Goal: Task Accomplishment & Management: Manage account settings

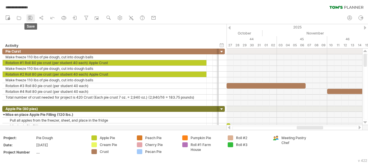
click at [32, 18] on icon at bounding box center [30, 18] width 4 height 4
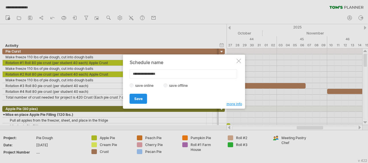
click at [139, 99] on span "Save" at bounding box center [138, 99] width 8 height 4
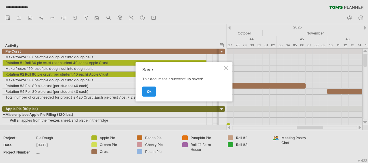
click at [152, 91] on link "ok" at bounding box center [149, 91] width 14 height 10
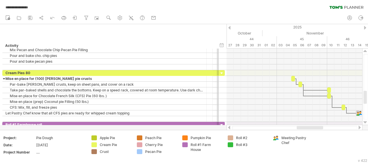
click at [229, 128] on div at bounding box center [229, 128] width 5 height 4
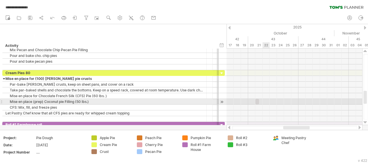
click at [263, 103] on div at bounding box center [294, 102] width 136 height 6
click at [257, 101] on div "​" at bounding box center [257, 101] width 4 height 5
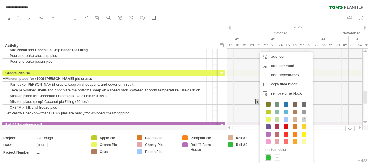
click at [111, 144] on div "Cream Pie" at bounding box center [115, 144] width 31 height 5
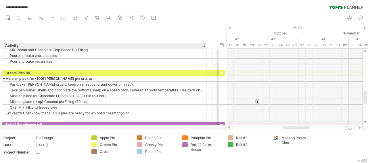
click at [97, 145] on div "Cream Pie" at bounding box center [111, 144] width 40 height 5
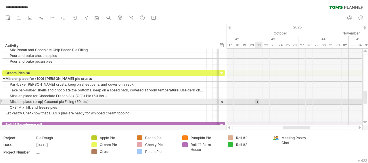
click at [257, 103] on div "*" at bounding box center [257, 101] width 4 height 5
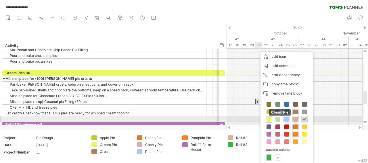
click at [270, 119] on span at bounding box center [268, 119] width 5 height 5
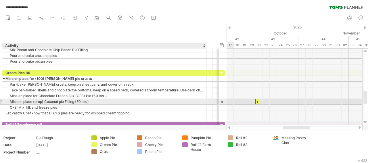
click at [89, 100] on div "Mise en place (prep) Coconut pie Filling (50 lbs.)" at bounding box center [104, 101] width 198 height 5
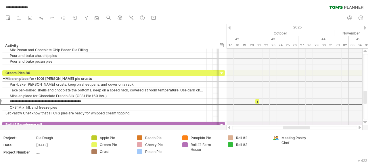
click at [359, 127] on div at bounding box center [359, 128] width 5 height 4
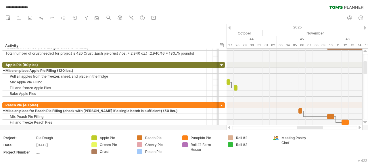
click at [229, 127] on div at bounding box center [229, 128] width 5 height 4
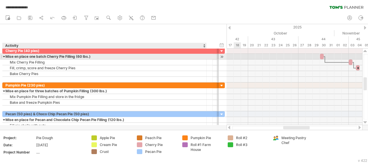
click at [103, 57] on div "Mise en place one batch Cherry Pie Filling (60 lbs.)" at bounding box center [104, 56] width 198 height 5
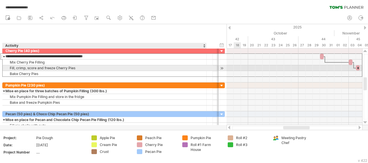
type input "**********"
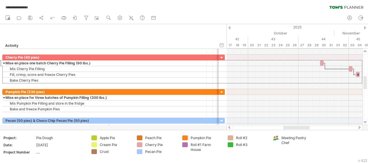
click at [360, 128] on div at bounding box center [359, 128] width 5 height 4
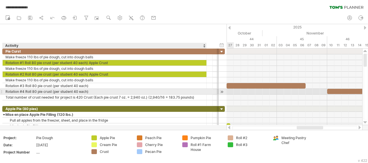
click at [11, 91] on div "Rotation #4 Roll 80 pie crust (per student 40 each)" at bounding box center [104, 91] width 198 height 5
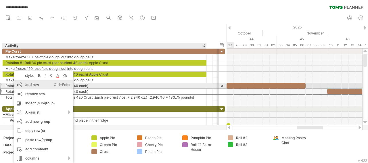
click at [28, 85] on div "add row Ctrl+Enter Cmd+Enter" at bounding box center [43, 84] width 59 height 9
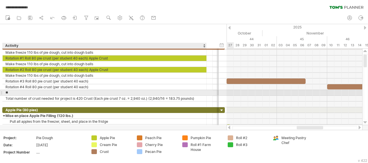
type input "*"
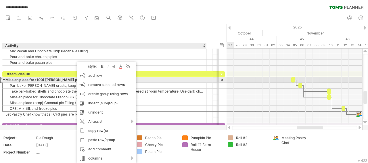
click at [143, 78] on div "Mise en place for (100) [PERSON_NAME] pie crusts" at bounding box center [104, 79] width 198 height 5
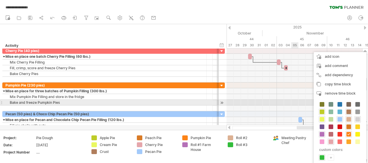
click at [292, 100] on div at bounding box center [294, 103] width 136 height 6
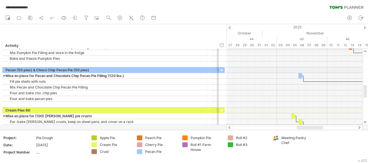
click at [359, 128] on div at bounding box center [359, 128] width 5 height 4
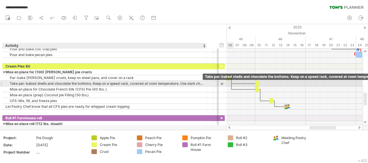
click at [196, 82] on div "Take par-baked shells and chocolate the bottoms. Keep on a speed rack, covered …" at bounding box center [104, 83] width 198 height 5
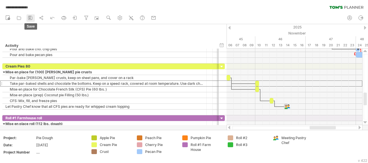
click at [31, 18] on icon at bounding box center [30, 18] width 6 height 6
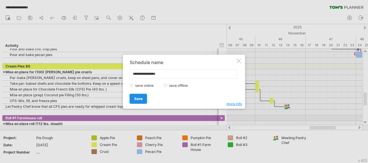
click at [139, 101] on link "Save" at bounding box center [139, 99] width 18 height 10
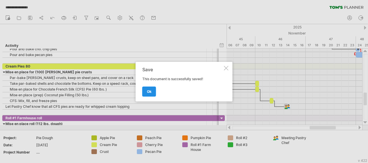
click at [148, 90] on span "ok" at bounding box center [149, 91] width 5 height 4
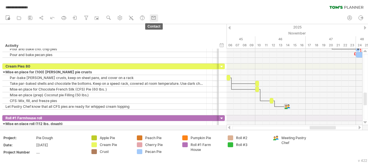
click at [153, 17] on rect at bounding box center [154, 17] width 4 height 3
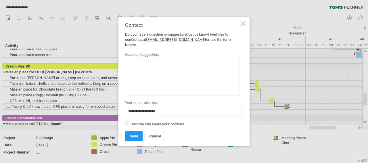
click at [243, 26] on div at bounding box center [243, 23] width 5 height 5
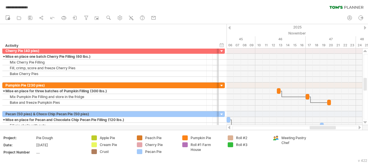
click at [229, 128] on div at bounding box center [229, 128] width 5 height 4
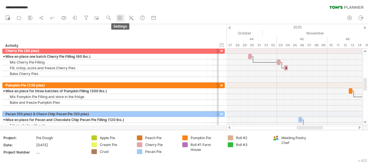
click at [120, 16] on use at bounding box center [120, 18] width 6 height 6
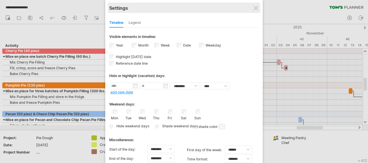
click at [259, 9] on div "Settings" at bounding box center [183, 8] width 149 height 10
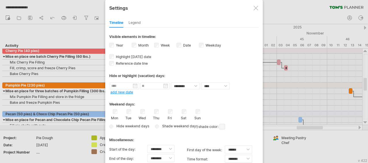
click at [257, 8] on div at bounding box center [255, 8] width 5 height 5
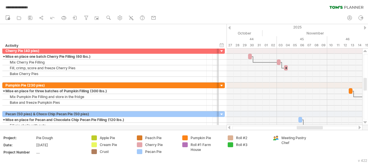
click at [206, 10] on div "**********" at bounding box center [184, 6] width 368 height 12
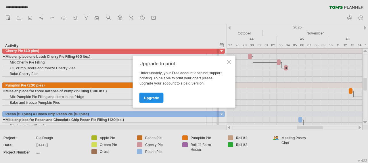
click at [152, 96] on span "Upgrade" at bounding box center [151, 97] width 15 height 4
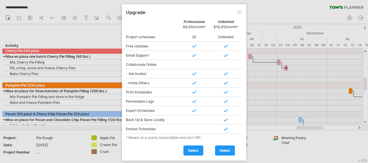
click at [240, 14] on div at bounding box center [239, 12] width 5 height 5
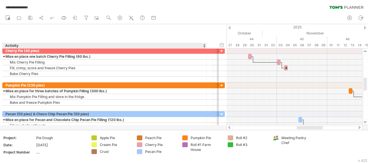
click at [97, 34] on div "hide start/end/duration show start/end/duration ******** Activity ******** Reso…" at bounding box center [113, 36] width 226 height 24
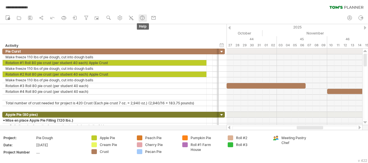
click at [143, 19] on g at bounding box center [142, 18] width 6 height 6
click at [142, 19] on circle at bounding box center [142, 19] width 1 height 1
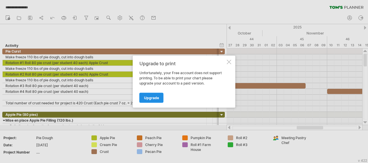
click at [157, 97] on span "Upgrade" at bounding box center [151, 97] width 15 height 4
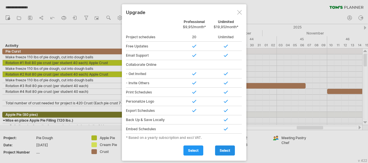
click at [228, 151] on link "select" at bounding box center [225, 150] width 20 height 10
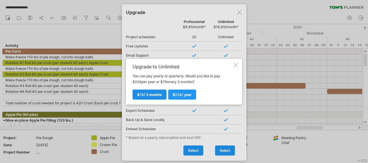
click at [141, 96] on span "79" at bounding box center [141, 94] width 4 height 4
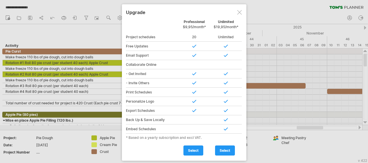
type input "**********"
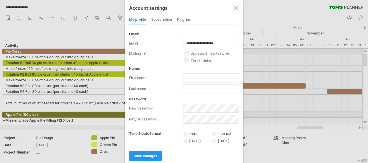
click at [145, 76] on label "first name" at bounding box center [156, 77] width 54 height 9
click at [143, 75] on label "first name" at bounding box center [156, 77] width 54 height 9
click at [143, 154] on span "save changes" at bounding box center [146, 156] width 24 height 4
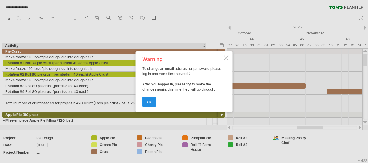
click at [153, 104] on link "ok" at bounding box center [149, 102] width 14 height 10
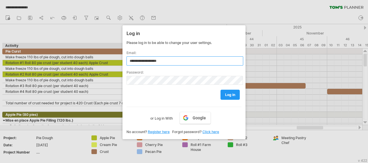
type input "**********"
click at [229, 91] on link "log in" at bounding box center [229, 95] width 19 height 10
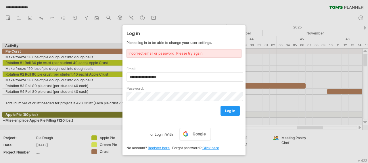
click at [215, 146] on link "Click here" at bounding box center [210, 148] width 17 height 4
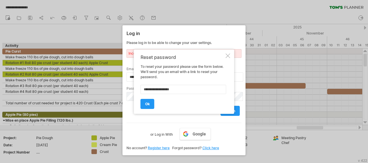
type input "**********"
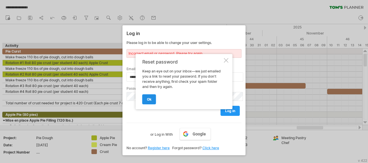
click at [148, 98] on span "ok" at bounding box center [149, 99] width 5 height 4
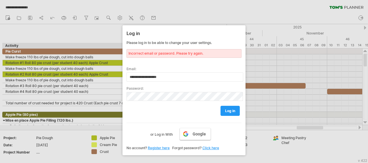
click at [202, 133] on span "Google" at bounding box center [198, 134] width 13 height 5
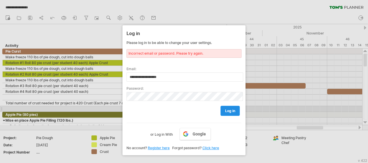
click at [226, 109] on span "log in" at bounding box center [230, 111] width 10 height 4
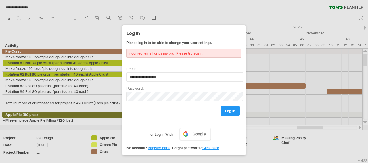
click at [236, 16] on div at bounding box center [184, 81] width 368 height 163
click at [238, 13] on div at bounding box center [184, 81] width 368 height 163
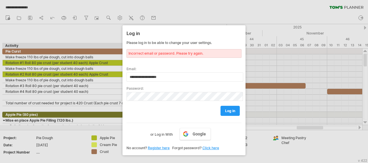
click at [99, 31] on div at bounding box center [184, 81] width 368 height 163
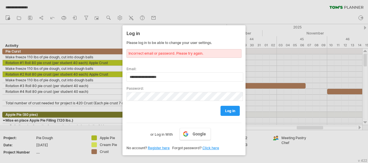
click at [214, 146] on link "Click here" at bounding box center [210, 148] width 17 height 4
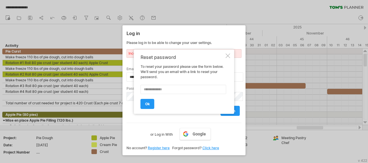
click at [227, 55] on div at bounding box center [227, 55] width 5 height 5
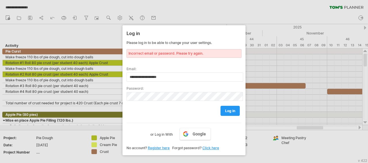
click at [225, 10] on div at bounding box center [184, 81] width 368 height 163
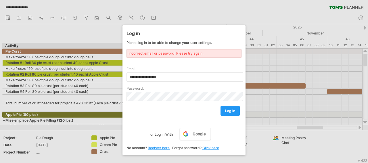
click at [165, 146] on link "Register here" at bounding box center [159, 148] width 22 height 4
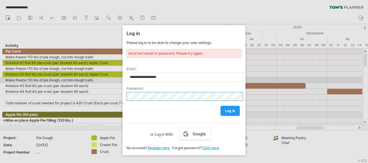
click at [126, 82] on div at bounding box center [126, 82] width 0 height 0
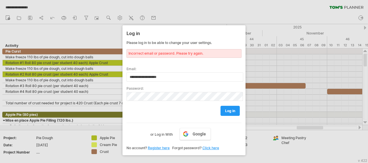
click at [254, 13] on div at bounding box center [184, 81] width 368 height 163
click at [126, 82] on div at bounding box center [126, 82] width 0 height 0
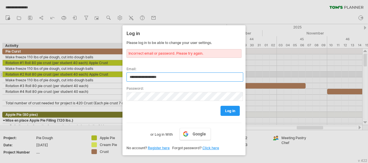
click at [189, 76] on input "**********" at bounding box center [184, 76] width 117 height 9
type input "*"
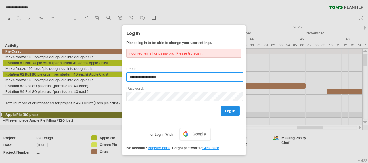
type input "**********"
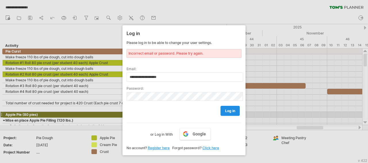
click at [227, 113] on link "log in" at bounding box center [229, 111] width 19 height 10
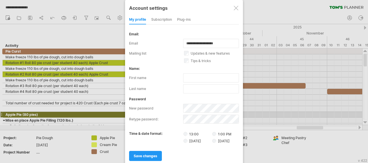
click at [163, 77] on label "first name" at bounding box center [156, 77] width 54 height 9
click at [149, 77] on label "first name" at bounding box center [156, 77] width 54 height 9
click at [144, 32] on div "email:" at bounding box center [184, 34] width 110 height 4
click at [142, 109] on label "new password" at bounding box center [156, 108] width 54 height 9
click at [157, 76] on label "first name" at bounding box center [156, 77] width 54 height 9
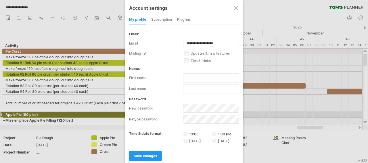
click at [162, 105] on label "new password" at bounding box center [156, 108] width 54 height 9
click at [162, 104] on label "new password" at bounding box center [156, 108] width 54 height 9
click at [239, 104] on div at bounding box center [239, 104] width 0 height 0
click at [166, 20] on div "subscription" at bounding box center [161, 19] width 21 height 9
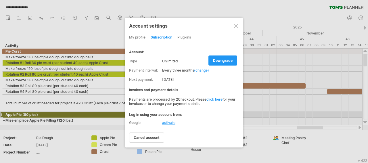
click at [141, 38] on div "my profile" at bounding box center [137, 37] width 16 height 9
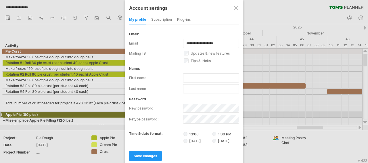
click at [140, 42] on label "email" at bounding box center [156, 43] width 54 height 9
click at [140, 41] on label "email" at bounding box center [156, 43] width 54 height 9
click at [143, 77] on label "first name" at bounding box center [156, 77] width 54 height 9
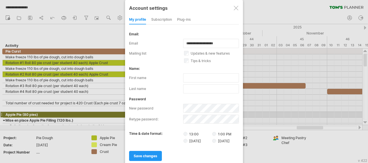
click at [166, 18] on div "subscription" at bounding box center [161, 19] width 21 height 9
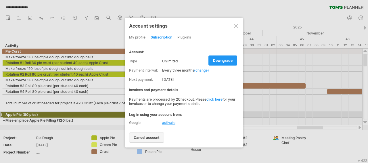
click at [147, 136] on span "cancel account" at bounding box center [147, 137] width 26 height 4
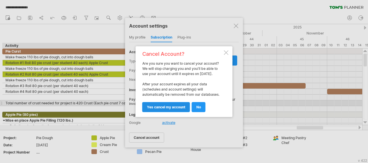
click at [168, 106] on span "yes cancel my account" at bounding box center [166, 107] width 38 height 4
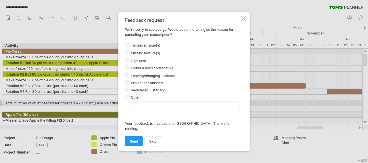
click at [155, 107] on textarea at bounding box center [185, 108] width 109 height 14
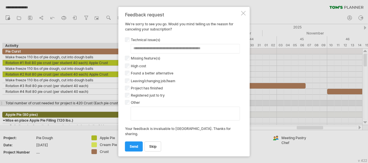
click at [143, 117] on textarea at bounding box center [185, 114] width 109 height 14
type textarea "**********"
click at [137, 143] on link "send" at bounding box center [134, 146] width 18 height 10
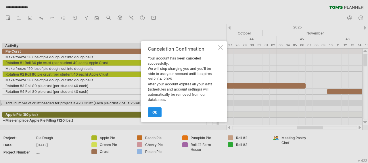
click at [158, 113] on link "ok" at bounding box center [155, 112] width 14 height 10
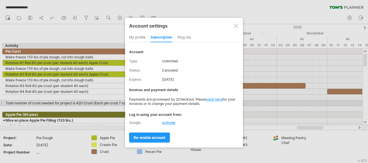
click at [236, 25] on div at bounding box center [236, 26] width 5 height 5
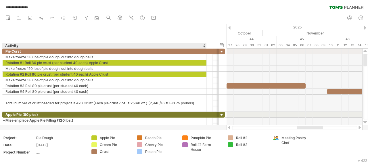
select select "**"
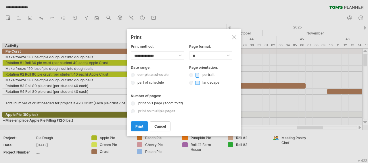
click at [140, 124] on span "print" at bounding box center [139, 126] width 8 height 4
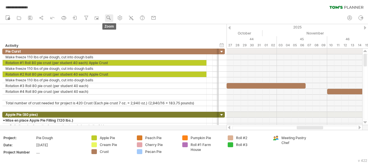
click at [111, 18] on use at bounding box center [109, 18] width 6 height 6
click at [121, 5] on div "**********" at bounding box center [184, 6] width 368 height 12
click at [44, 18] on icon at bounding box center [41, 18] width 6 height 6
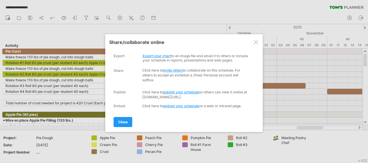
click at [146, 55] on link "Export your chart" at bounding box center [156, 56] width 28 height 4
select select "*******"
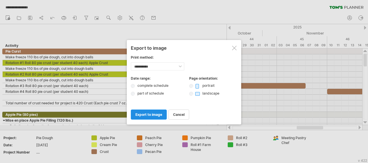
click at [153, 115] on link "export to image" at bounding box center [149, 114] width 36 height 10
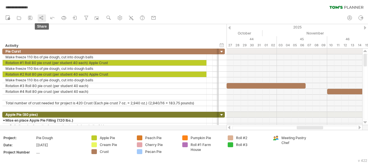
click at [40, 18] on icon at bounding box center [41, 18] width 6 height 6
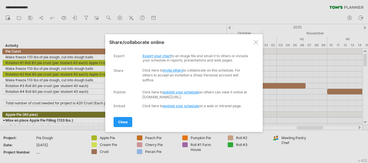
click at [156, 55] on link "Export your chart" at bounding box center [156, 56] width 28 height 4
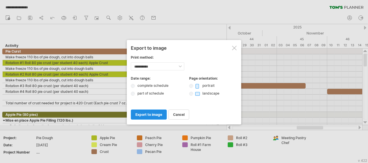
click at [149, 113] on span "export to image" at bounding box center [148, 114] width 27 height 4
